Goal: Navigation & Orientation: Find specific page/section

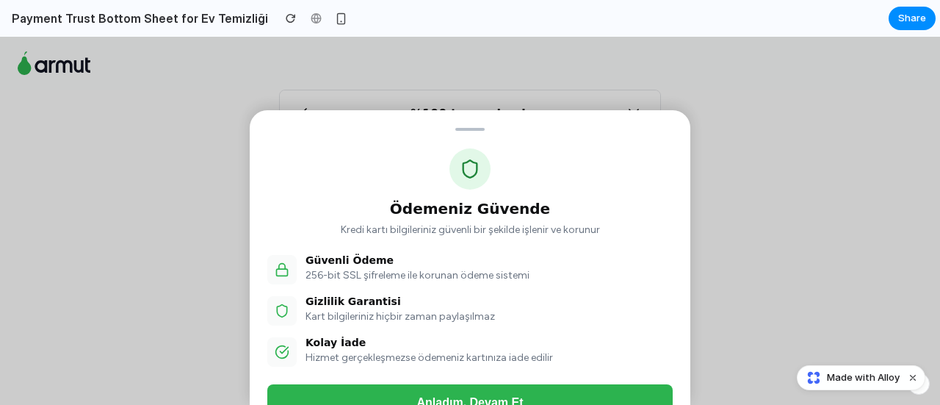
scroll to position [34, 0]
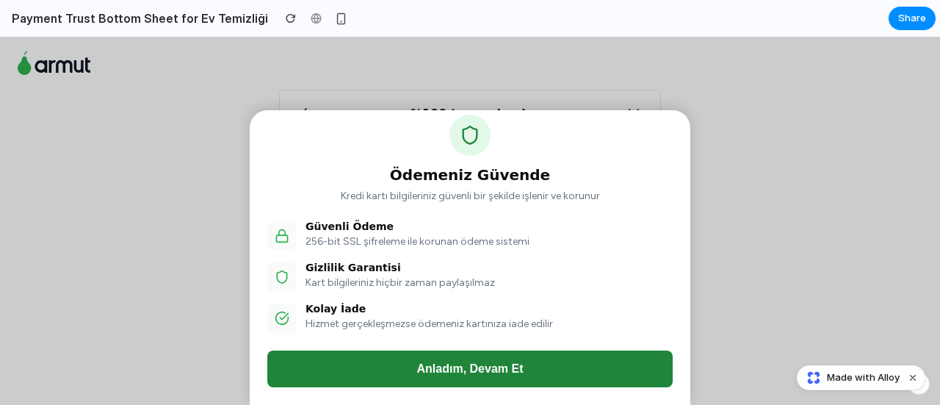
click at [461, 377] on button "Anladım, Devam Et" at bounding box center [469, 368] width 405 height 37
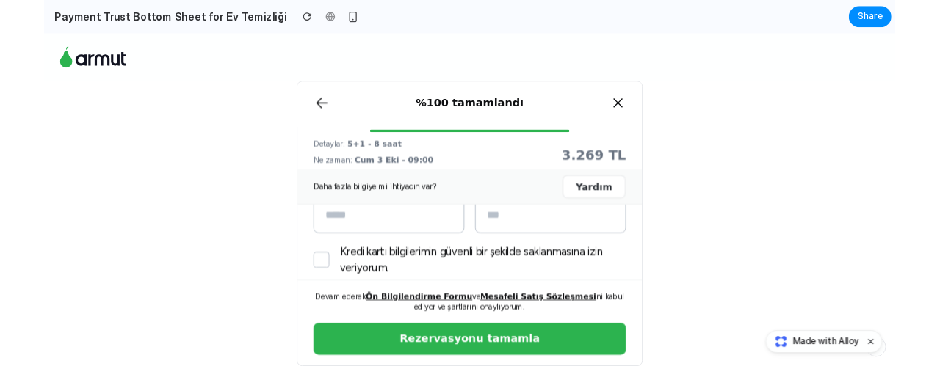
scroll to position [165, 0]
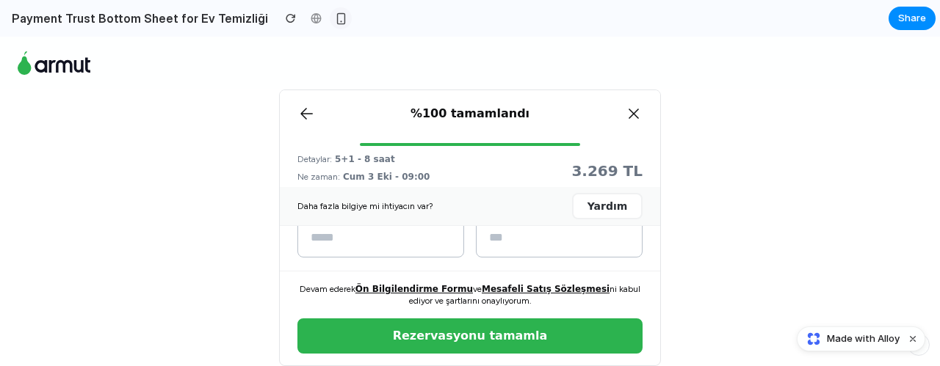
click at [335, 18] on div "button" at bounding box center [341, 18] width 12 height 12
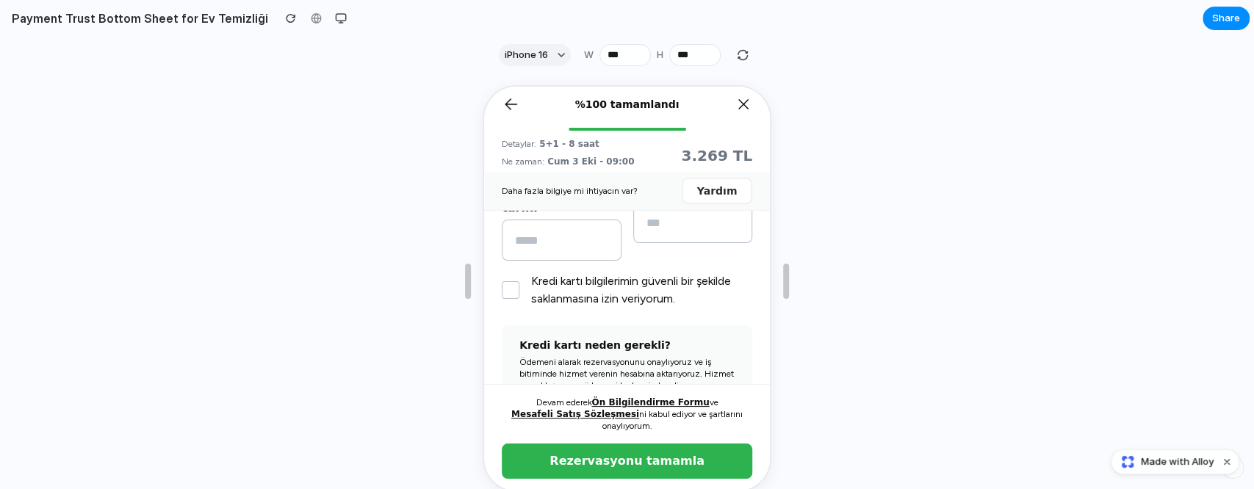
scroll to position [165, 0]
drag, startPoint x: 243, startPoint y: 70, endPoint x: 848, endPoint y: 214, distance: 621.4
click at [848, 214] on div at bounding box center [627, 281] width 1254 height 416
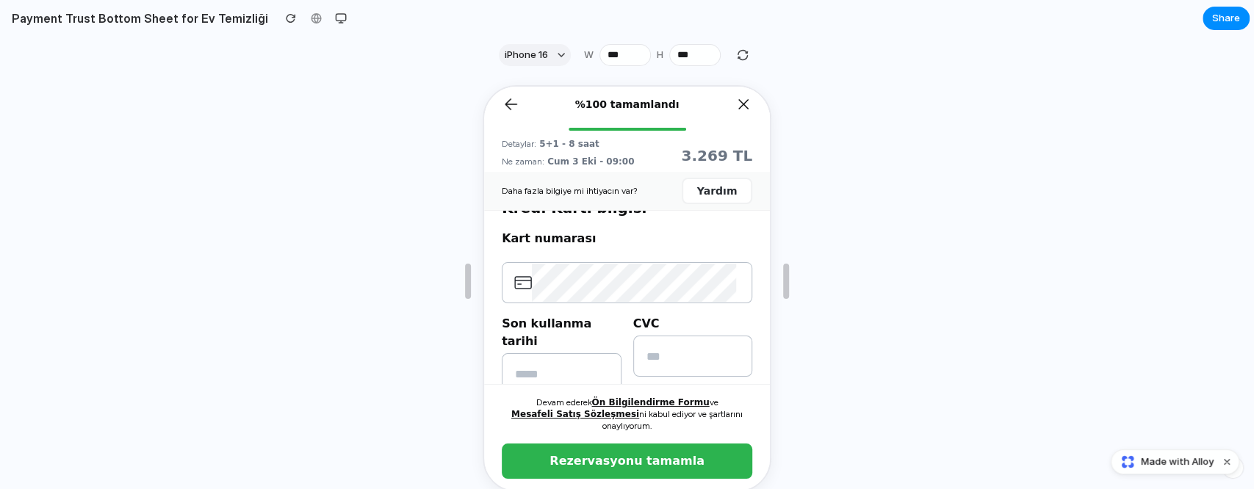
scroll to position [0, 0]
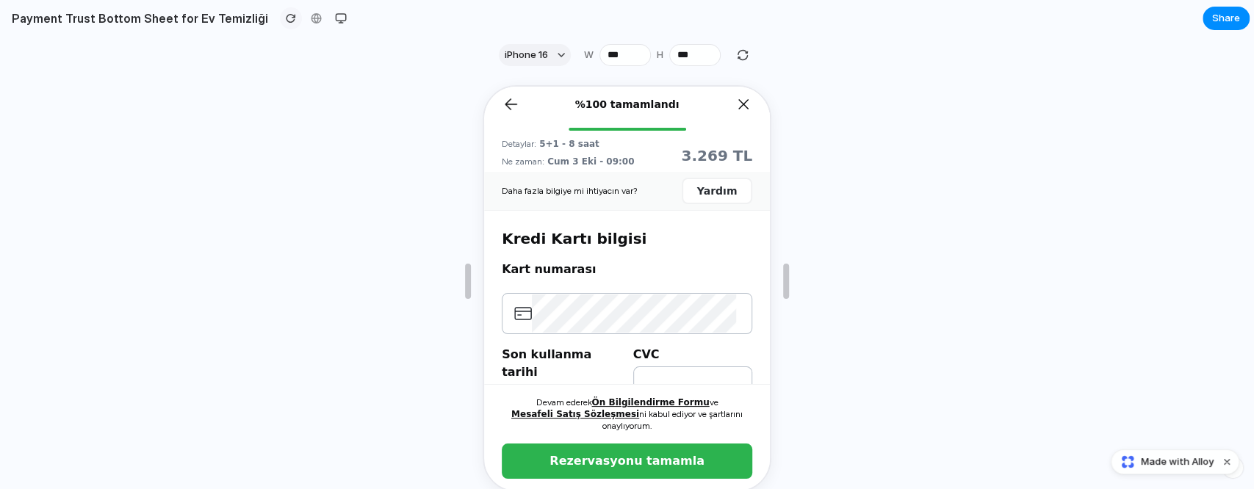
click at [286, 15] on div "button" at bounding box center [291, 18] width 10 height 10
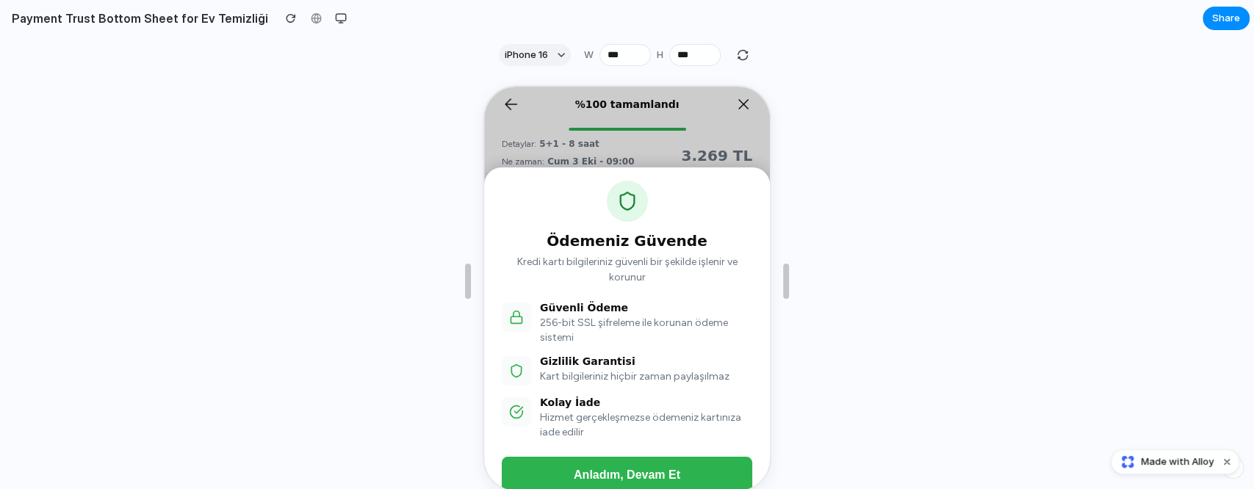
scroll to position [46, 0]
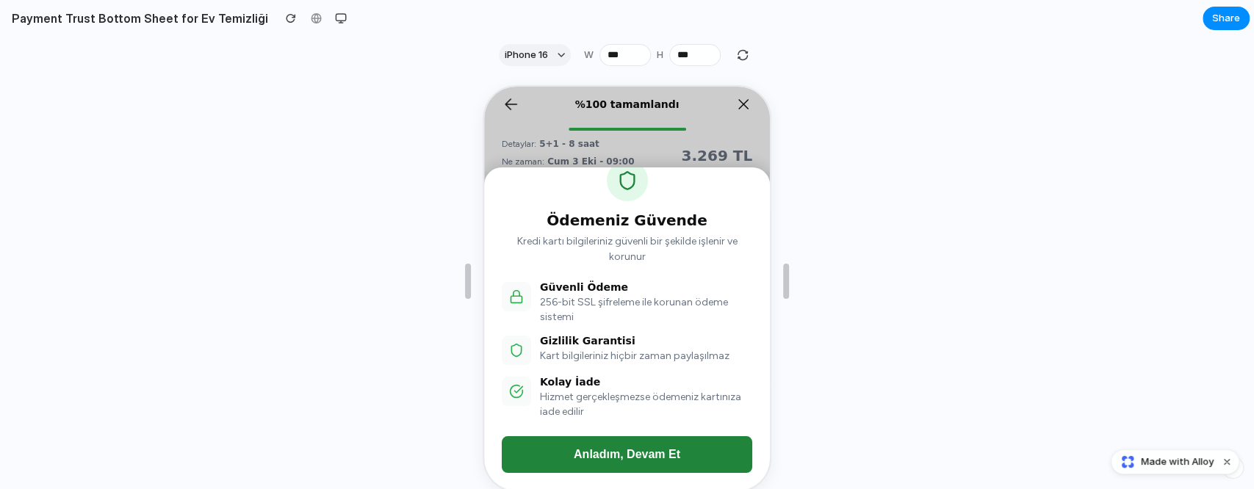
click at [686, 404] on button "Anladım, Devam Et" at bounding box center [625, 453] width 250 height 37
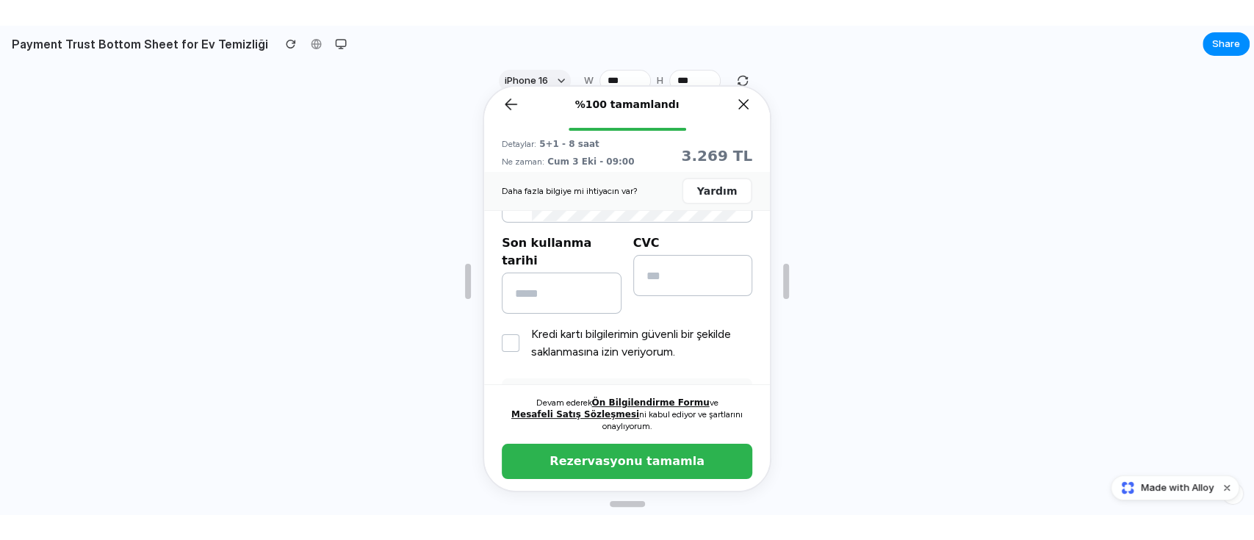
scroll to position [110, 0]
